Goal: Navigation & Orientation: Go to known website

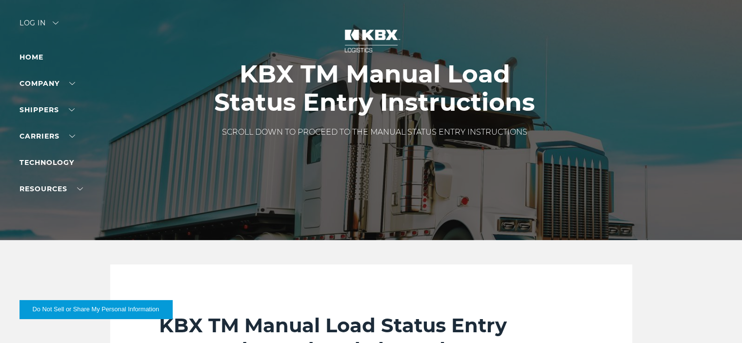
click at [38, 21] on div "Log in" at bounding box center [39, 27] width 39 height 14
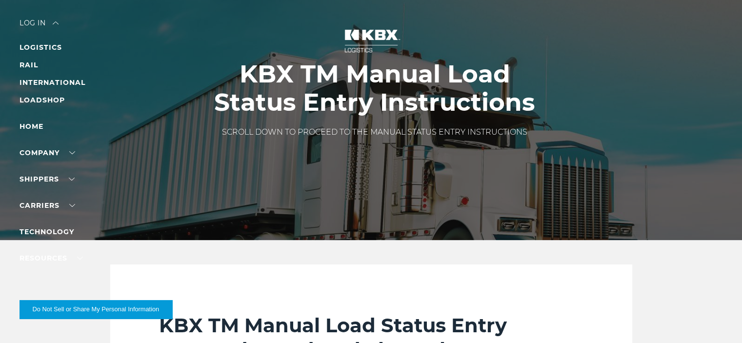
click at [43, 23] on div "Log in" at bounding box center [39, 27] width 39 height 14
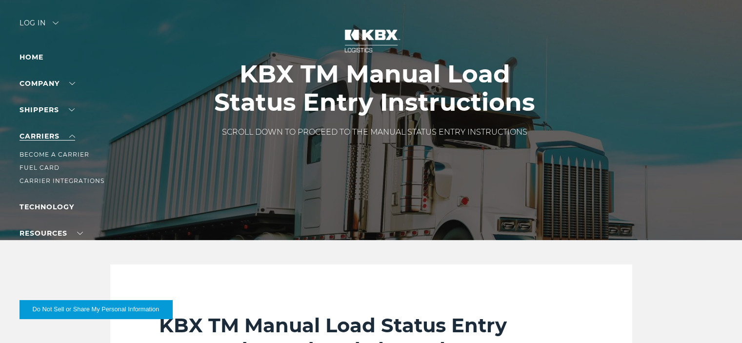
click at [36, 136] on link "Carriers" at bounding box center [48, 136] width 56 height 9
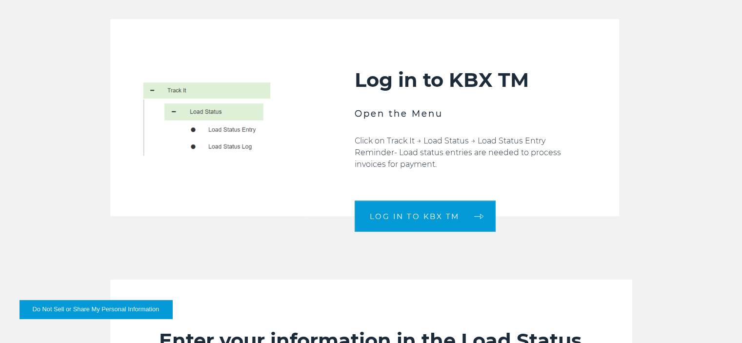
scroll to position [478, 0]
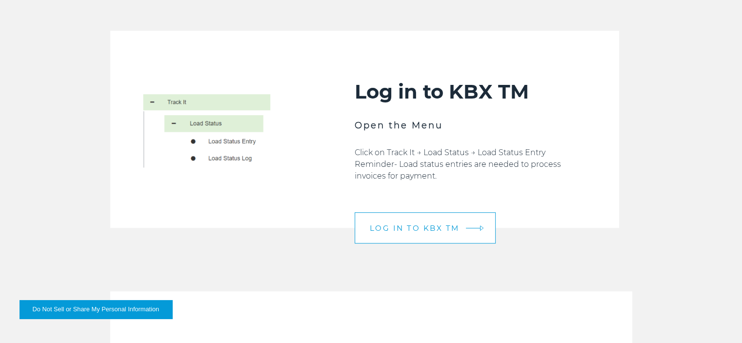
click at [428, 225] on span "LOG IN TO KBX TM" at bounding box center [415, 228] width 90 height 7
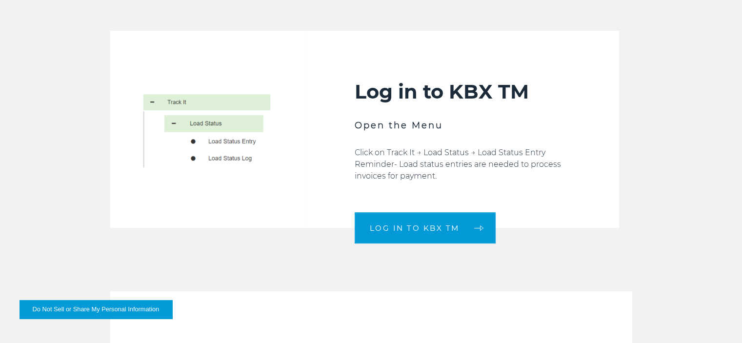
click at [211, 124] on img at bounding box center [208, 129] width 196 height 197
click at [197, 104] on img at bounding box center [208, 129] width 196 height 197
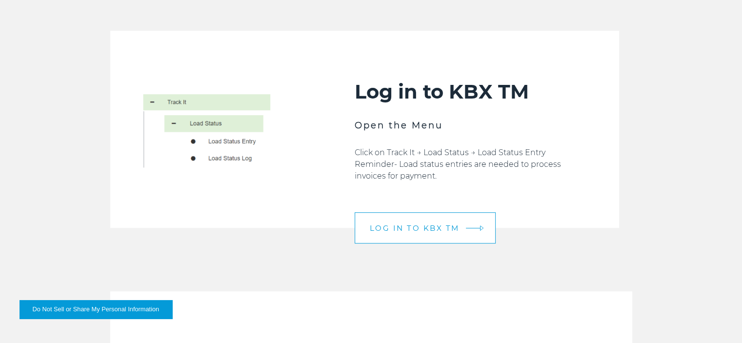
click at [412, 225] on span "LOG IN TO KBX TM" at bounding box center [415, 228] width 90 height 7
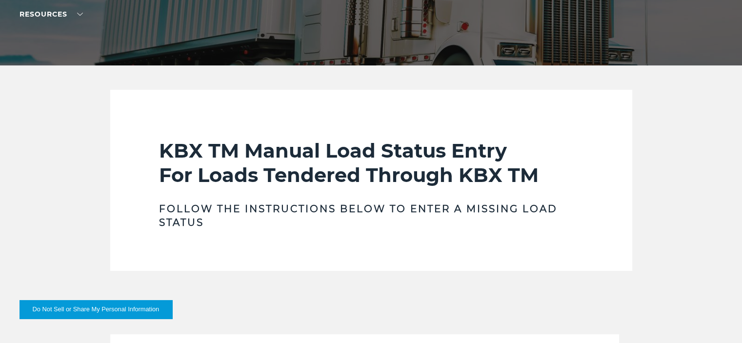
scroll to position [0, 0]
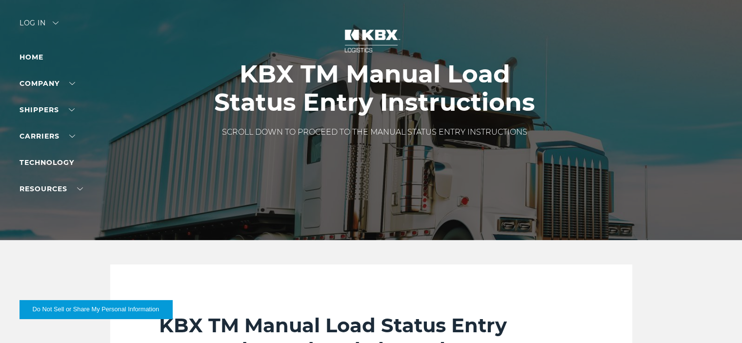
click at [35, 22] on div "Log in" at bounding box center [39, 27] width 39 height 14
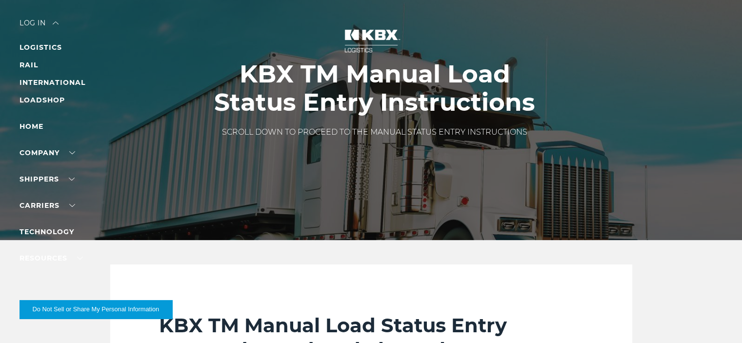
click at [117, 95] on div at bounding box center [375, 120] width 750 height 240
click at [40, 205] on link "Carriers" at bounding box center [48, 205] width 56 height 9
click at [43, 202] on link "Carriers" at bounding box center [48, 205] width 56 height 9
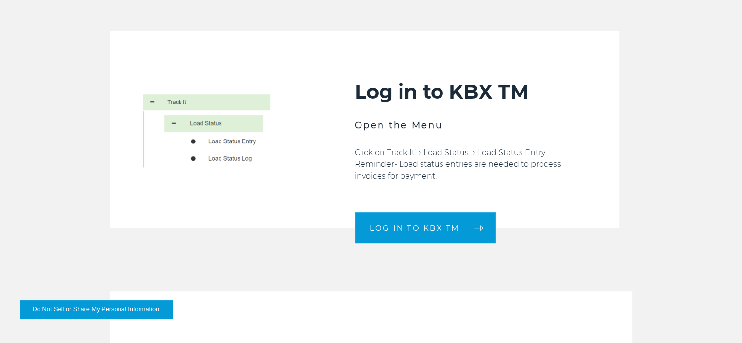
scroll to position [418, 0]
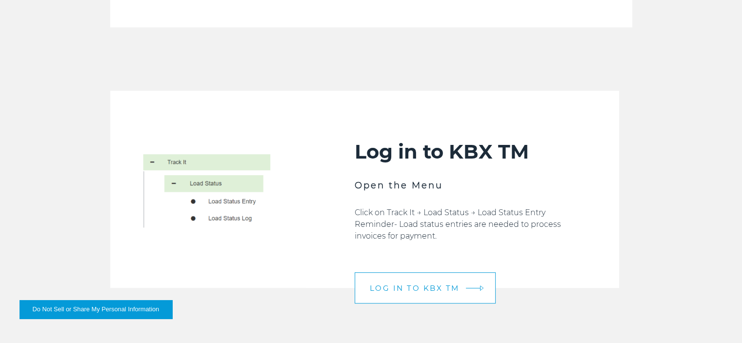
click at [437, 287] on span "LOG IN TO KBX TM" at bounding box center [415, 288] width 90 height 7
